Goal: Task Accomplishment & Management: Complete application form

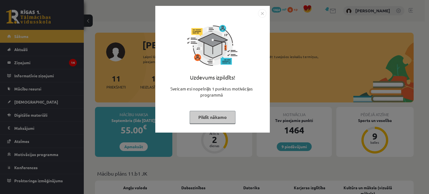
click at [217, 118] on button "Pildīt nākamo" at bounding box center [213, 117] width 46 height 13
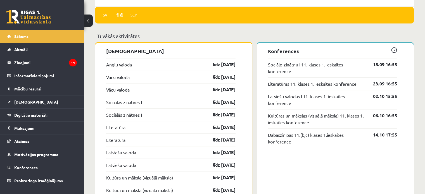
scroll to position [475, 0]
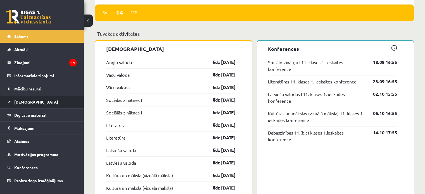
click at [27, 98] on link "[DEMOGRAPHIC_DATA]" at bounding box center [42, 102] width 70 height 13
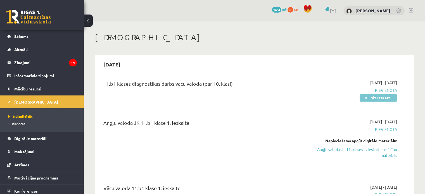
click at [370, 98] on link "Pildīt ieskaiti" at bounding box center [378, 97] width 37 height 7
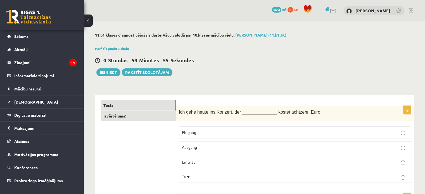
click at [122, 115] on link "Izvērtējums!" at bounding box center [138, 116] width 75 height 10
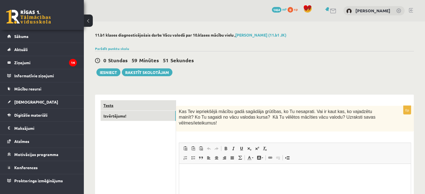
click at [118, 103] on link "Tests" at bounding box center [138, 105] width 75 height 10
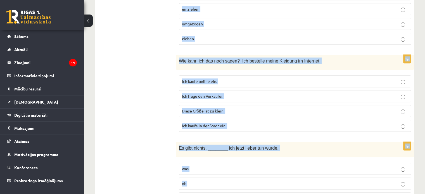
scroll to position [330, 0]
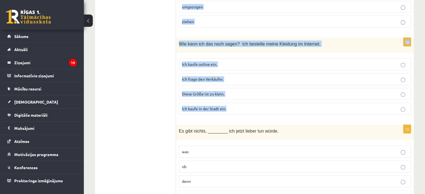
drag, startPoint x: 178, startPoint y: 83, endPoint x: 320, endPoint y: 104, distance: 143.9
copy form "Ich gehe [DATE] ins Konzert, der ______________ kostet achtzehn Euro. Eingang A…"
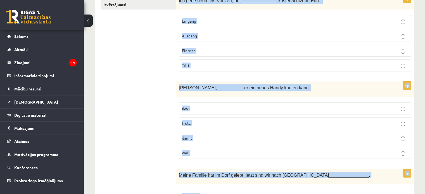
scroll to position [112, 0]
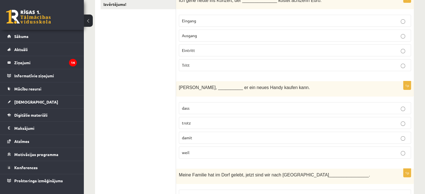
click at [193, 50] on span "Eintritt" at bounding box center [188, 50] width 13 height 5
click at [199, 134] on label "damit" at bounding box center [295, 138] width 232 height 12
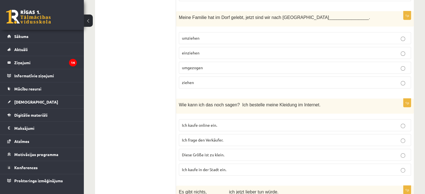
scroll to position [279, 0]
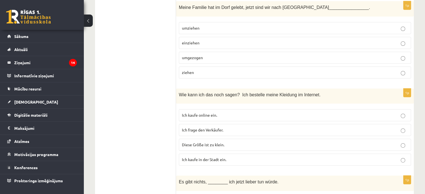
drag, startPoint x: 200, startPoint y: 55, endPoint x: 185, endPoint y: 49, distance: 16.4
click at [199, 56] on span "umgezogen" at bounding box center [192, 57] width 21 height 5
click at [222, 114] on p "Ich kaufe online ein." at bounding box center [295, 115] width 226 height 6
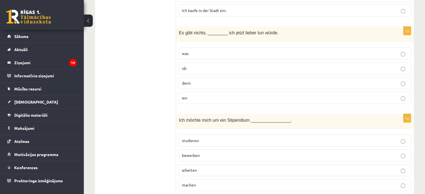
scroll to position [419, 0]
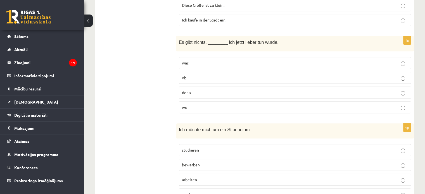
drag, startPoint x: 175, startPoint y: 36, endPoint x: 186, endPoint y: 67, distance: 32.4
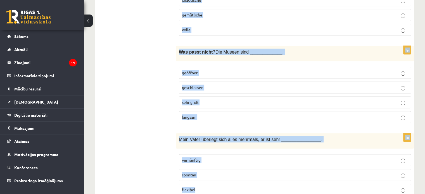
scroll to position [690, 0]
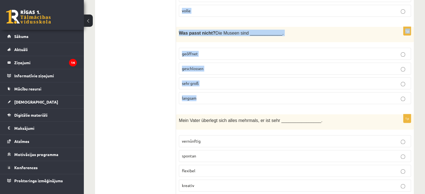
drag, startPoint x: 180, startPoint y: 39, endPoint x: 221, endPoint y: 101, distance: 74.1
copy form "Es gibt nichts, ________ ich jetzt lieber tun würde. was ob denn wo 1p Ich möch…"
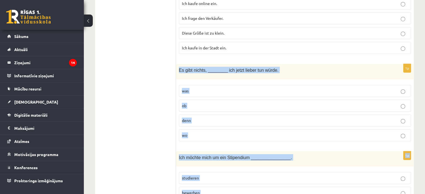
scroll to position [382, 0]
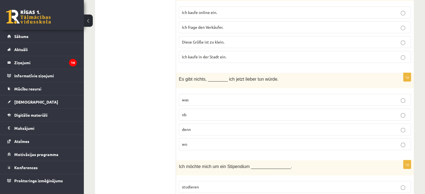
click at [204, 100] on p "was" at bounding box center [295, 100] width 226 height 6
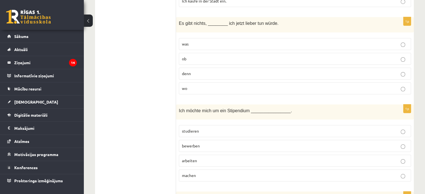
scroll to position [466, 0]
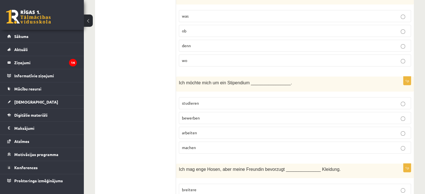
click at [205, 115] on p "bewerben" at bounding box center [295, 118] width 226 height 6
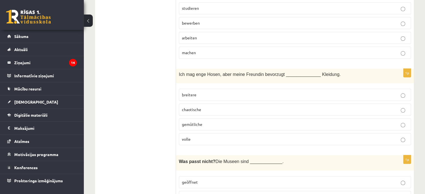
scroll to position [578, 0]
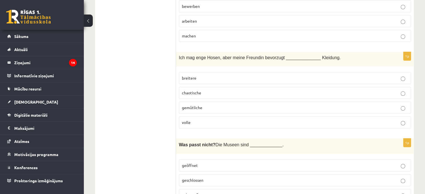
click at [202, 105] on p "gemütliche" at bounding box center [295, 108] width 226 height 6
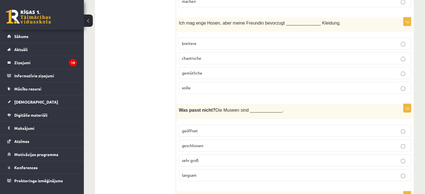
scroll to position [634, 0]
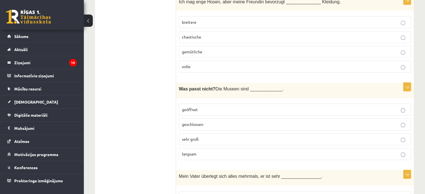
click at [211, 151] on p "langsam" at bounding box center [295, 154] width 226 height 6
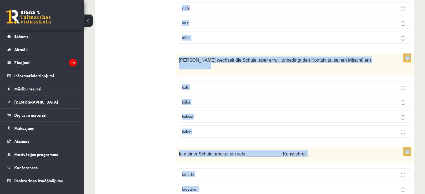
scroll to position [1021, 0]
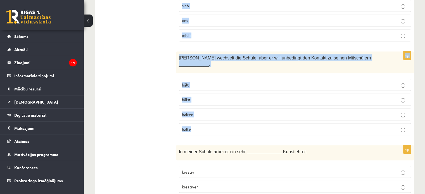
drag, startPoint x: 179, startPoint y: 31, endPoint x: 222, endPoint y: 119, distance: 97.5
copy form "Mein Vater überlegt sich alles mehrmals, er ist sehr ________________. vernünft…"
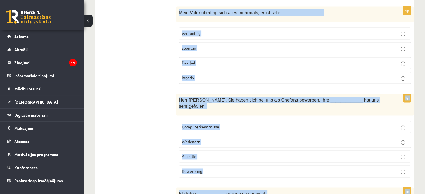
scroll to position [797, 0]
drag, startPoint x: 231, startPoint y: 30, endPoint x: 215, endPoint y: 27, distance: 17.0
click at [231, 31] on p "vernünftig" at bounding box center [295, 34] width 226 height 6
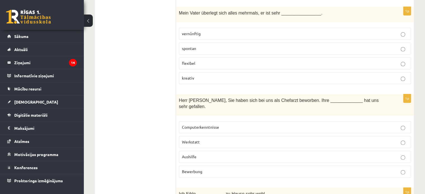
click at [194, 169] on span "Bewerbung" at bounding box center [192, 171] width 20 height 5
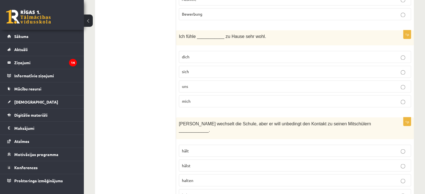
scroll to position [965, 0]
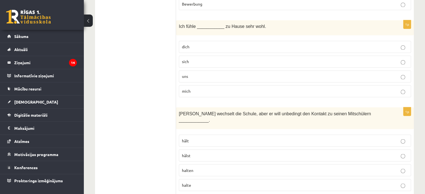
click at [197, 85] on label "mich" at bounding box center [295, 91] width 232 height 12
click at [196, 153] on p "hälst" at bounding box center [295, 156] width 226 height 6
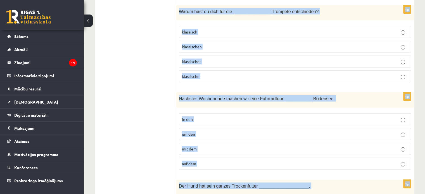
scroll to position [1344, 0]
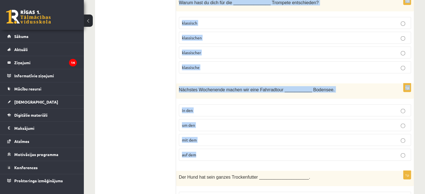
drag, startPoint x: 178, startPoint y: 73, endPoint x: 214, endPoint y: 134, distance: 69.9
click at [214, 134] on form "1p Ich gehe [DATE] ins Konzert, der ______________ kostet achtzehn Euro. Eingan…" at bounding box center [295, 28] width 227 height 2545
copy form "In meiner Schule arbeitet ein sehr ______________ Kunstlehrer. kreativ kreative…"
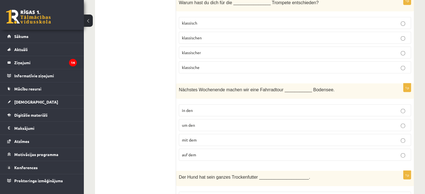
click at [129, 91] on ul "Tests Izvērtējums!" at bounding box center [138, 28] width 75 height 2545
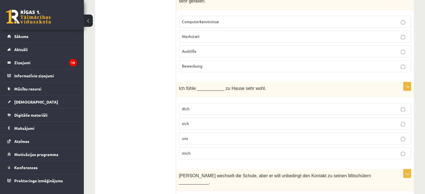
scroll to position [897, 0]
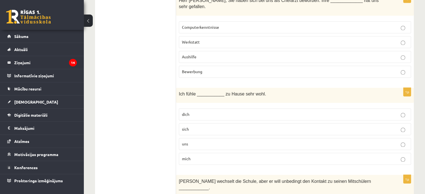
click at [197, 138] on label "uns" at bounding box center [295, 144] width 232 height 12
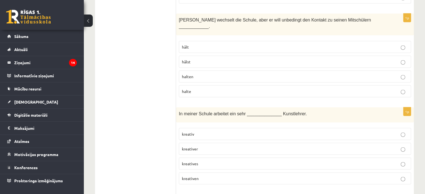
scroll to position [1065, 0]
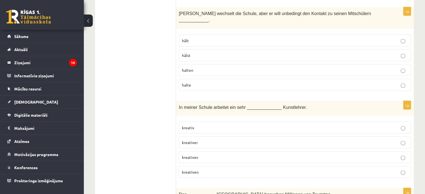
click at [207, 140] on p "kreativer" at bounding box center [295, 143] width 226 height 6
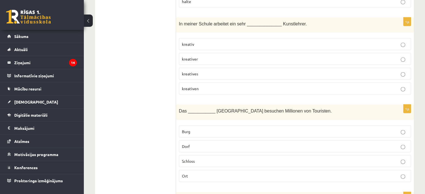
scroll to position [1177, 0]
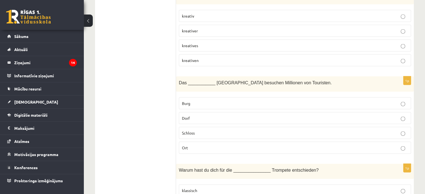
click at [204, 127] on label "Schloss" at bounding box center [295, 133] width 232 height 12
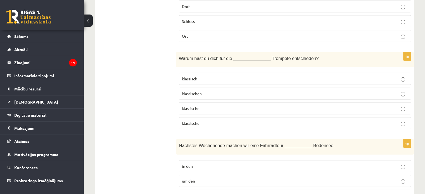
scroll to position [1260, 0]
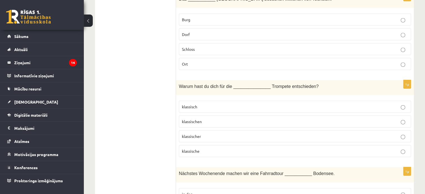
click at [208, 119] on p "klassischen" at bounding box center [295, 122] width 226 height 6
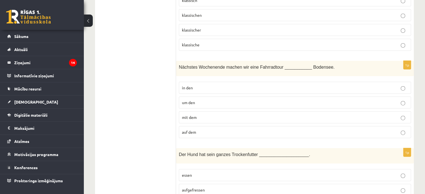
scroll to position [1372, 0]
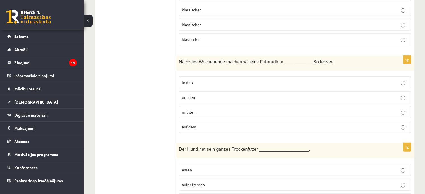
click at [203, 94] on p "um den" at bounding box center [295, 97] width 226 height 6
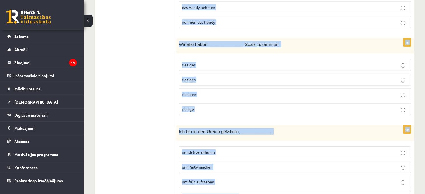
scroll to position [1744, 0]
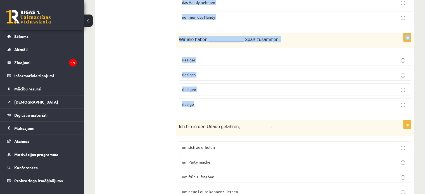
drag, startPoint x: 180, startPoint y: 40, endPoint x: 233, endPoint y: 84, distance: 69.3
copy form "Der Hund hat sein ganzes Trockenfutter ____________________. essen aufgefressen…"
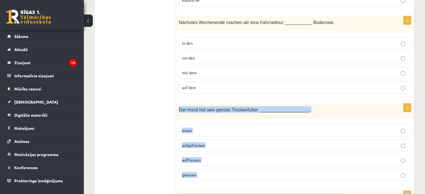
scroll to position [1465, 0]
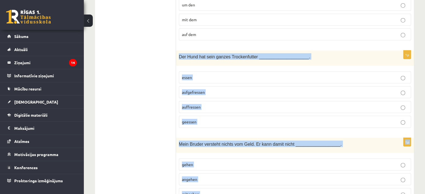
click at [222, 89] on p "aufgefressen" at bounding box center [295, 92] width 226 height 6
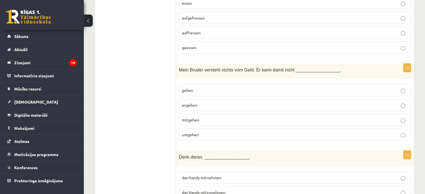
scroll to position [1548, 0]
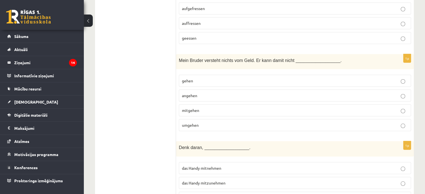
click at [196, 123] on span "umgehen" at bounding box center [190, 125] width 17 height 5
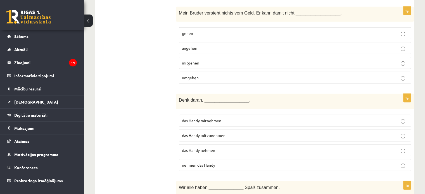
scroll to position [1604, 0]
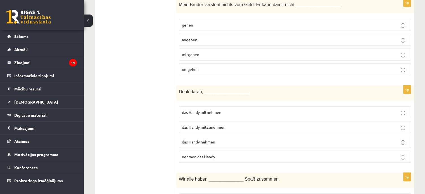
click at [234, 124] on p "das Handy mitzunehmen" at bounding box center [295, 127] width 226 height 6
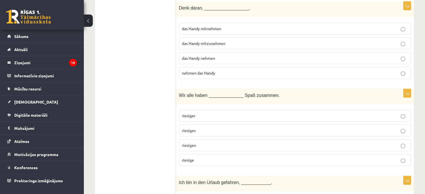
scroll to position [1716, 0]
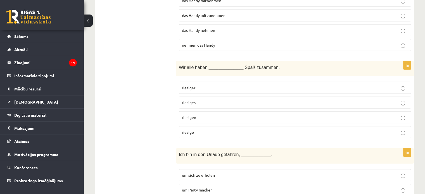
click at [202, 115] on p "riesigen" at bounding box center [295, 118] width 226 height 6
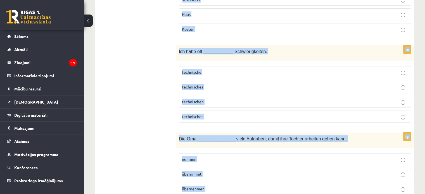
scroll to position [2098, 0]
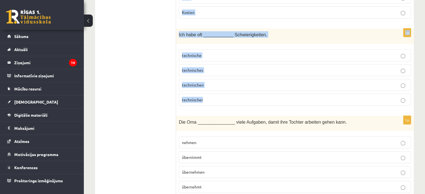
drag, startPoint x: 178, startPoint y: 46, endPoint x: 218, endPoint y: 70, distance: 47.1
copy form "Ich bin in den Urlaub gefahren, ____________. um sich zu erholen um Party mache…"
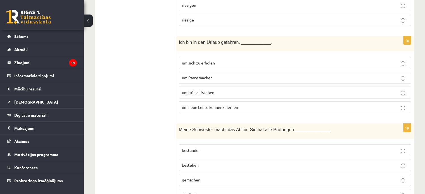
scroll to position [1819, 0]
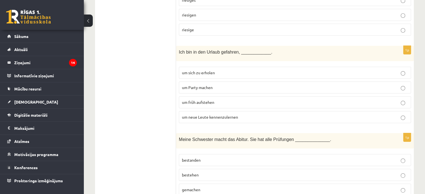
click at [208, 115] on span "um neue Leute kennenzulernen" at bounding box center [210, 117] width 56 height 5
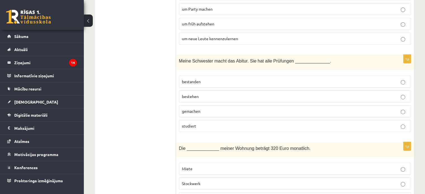
scroll to position [1902, 0]
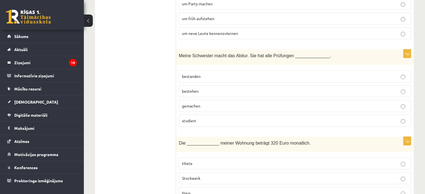
click at [196, 74] on span "bestanden" at bounding box center [191, 76] width 19 height 5
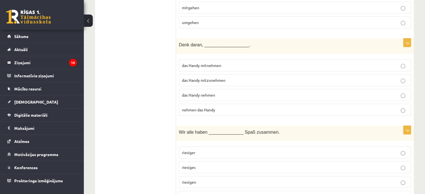
scroll to position [1651, 0]
click at [203, 150] on p "riesiger" at bounding box center [295, 153] width 226 height 6
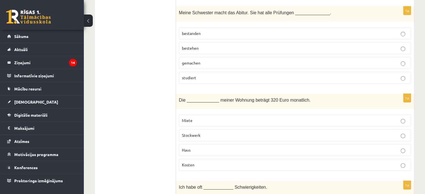
scroll to position [1958, 0]
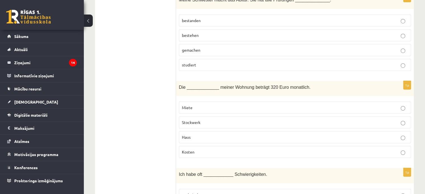
click at [218, 105] on p "Miete" at bounding box center [295, 108] width 226 height 6
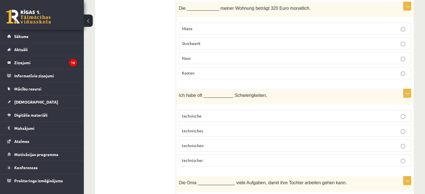
scroll to position [2042, 0]
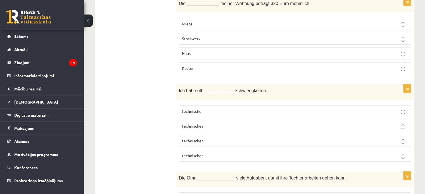
click at [218, 123] on p "technisches" at bounding box center [295, 126] width 226 height 6
click at [206, 135] on label "technischen" at bounding box center [295, 141] width 232 height 12
click at [205, 138] on p "technischen" at bounding box center [295, 141] width 226 height 6
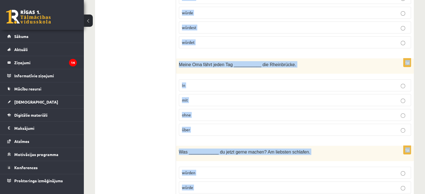
scroll to position [2422, 0]
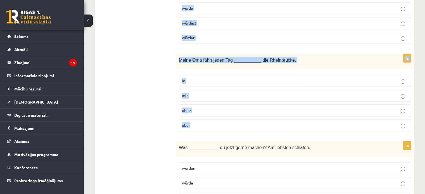
drag, startPoint x: 178, startPoint y: 153, endPoint x: 223, endPoint y: 105, distance: 65.6
copy form "Die Oma _______________ viele Aufgaben, damit ihre Tochter arbeiten gehen kann.…"
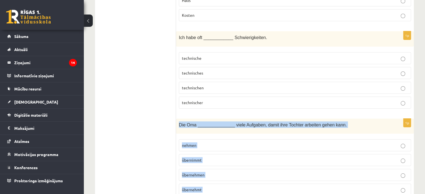
scroll to position [2087, 0]
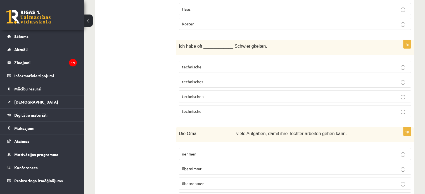
click at [194, 166] on span "übernimmt" at bounding box center [192, 168] width 20 height 5
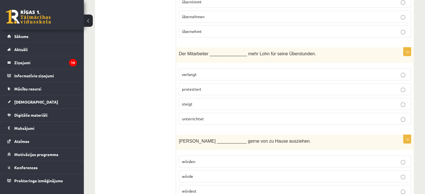
scroll to position [2254, 0]
click at [193, 71] on p "verlangt" at bounding box center [295, 74] width 226 height 6
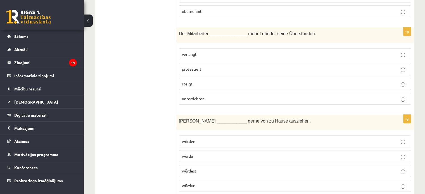
scroll to position [2282, 0]
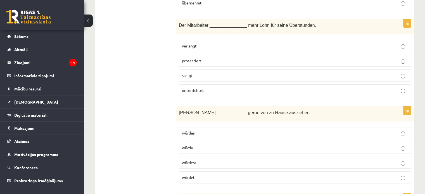
click at [206, 130] on p "würden" at bounding box center [295, 133] width 226 height 6
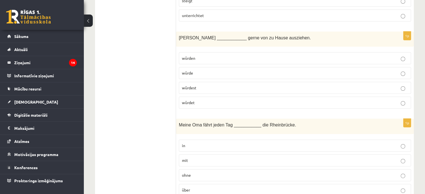
scroll to position [2366, 0]
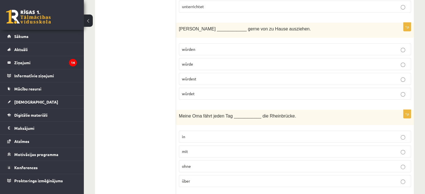
click at [200, 178] on p "über" at bounding box center [295, 181] width 226 height 6
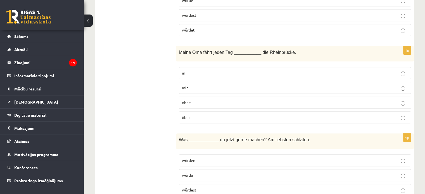
scroll to position [2440, 0]
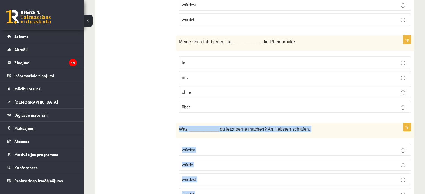
drag, startPoint x: 178, startPoint y: 99, endPoint x: 204, endPoint y: 169, distance: 74.7
click at [204, 169] on div "1p Was ____________ du jetzt gerne machen? Am liebsten schlafen. würden würde w…" at bounding box center [295, 164] width 238 height 82
copy div "Was ____________ du jetzt gerne machen? Am liebsten schlafen. würden würde würd…"
click at [215, 177] on p "würdest" at bounding box center [295, 180] width 226 height 6
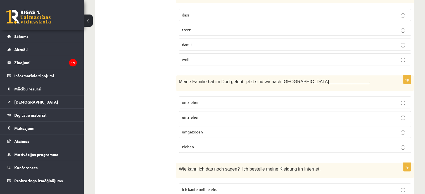
scroll to position [196, 0]
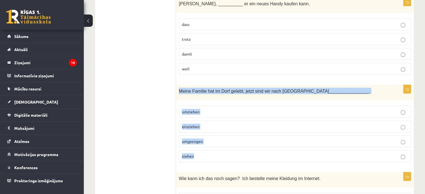
drag, startPoint x: 187, startPoint y: 103, endPoint x: 203, endPoint y: 158, distance: 57.5
click at [203, 162] on div "1p Meine Familie hat im Dorf gelebt, jetzt sind wir nach [GEOGRAPHIC_DATA] ____…" at bounding box center [295, 126] width 238 height 82
copy div "Meine Familie hat im Dorf gelebt, jetzt sind wir nach [GEOGRAPHIC_DATA] _______…"
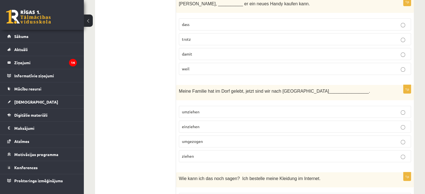
click at [209, 141] on p "umgezogen" at bounding box center [295, 142] width 226 height 6
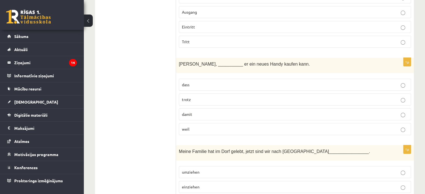
scroll to position [0, 0]
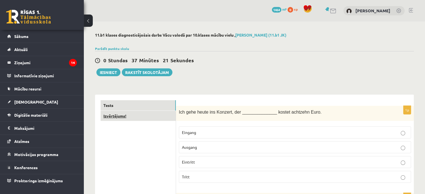
click at [118, 115] on link "Izvērtējums!" at bounding box center [138, 116] width 75 height 10
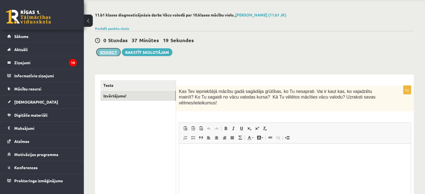
click at [97, 51] on button "Iesniegt" at bounding box center [108, 52] width 24 height 8
click at [233, 153] on p "Bagātinātā teksta redaktors, wiswyg-editor-user-answer-47024839442960" at bounding box center [295, 152] width 220 height 6
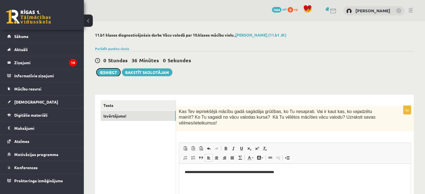
click at [116, 71] on button "Iesniegt" at bounding box center [108, 72] width 24 height 8
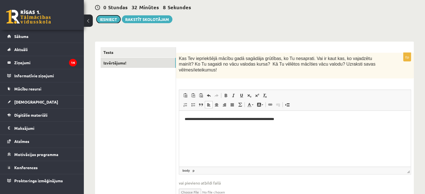
scroll to position [76, 0]
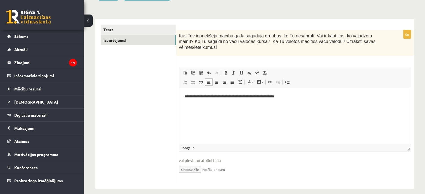
click at [114, 80] on ul "Tests Izvērtējums!" at bounding box center [138, 104] width 75 height 159
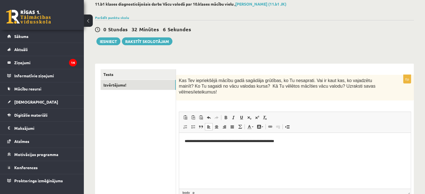
scroll to position [0, 0]
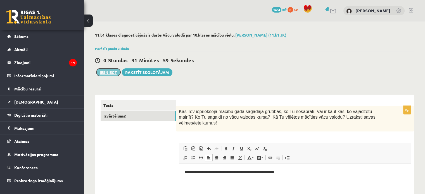
click at [106, 71] on button "Iesniegt" at bounding box center [108, 72] width 24 height 8
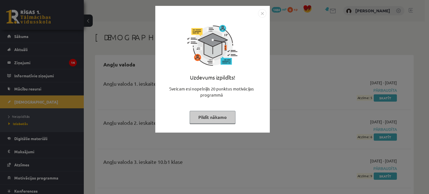
click at [224, 117] on button "Pildīt nākamo" at bounding box center [213, 117] width 46 height 13
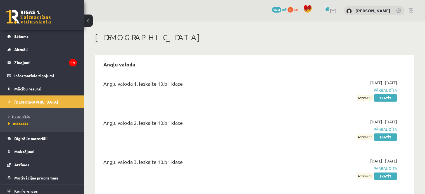
click at [27, 116] on span "Neizpildītās" at bounding box center [18, 116] width 21 height 4
